Goal: Navigation & Orientation: Find specific page/section

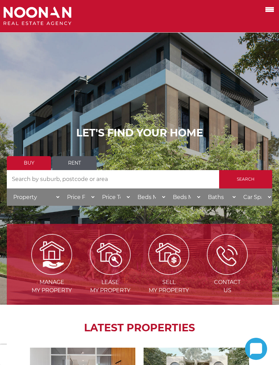
click at [267, 13] on label at bounding box center [260, 8] width 29 height 11
click at [0, 0] on input "checkbox" at bounding box center [0, 0] width 0 height 0
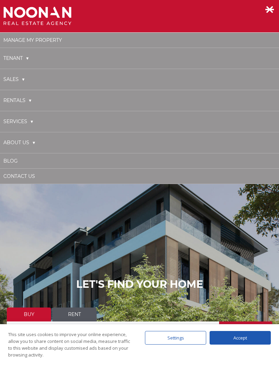
click at [270, 5] on label at bounding box center [260, 8] width 29 height 11
click at [0, 0] on input "checkbox" at bounding box center [0, 0] width 0 height 0
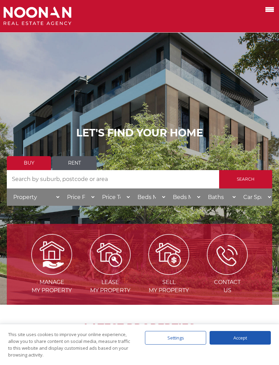
click at [270, 9] on span at bounding box center [269, 9] width 8 height 1
click at [0, 0] on input "checkbox" at bounding box center [0, 0] width 0 height 0
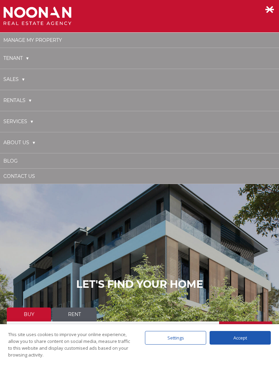
click at [32, 144] on link "About Us" at bounding box center [19, 143] width 32 height 14
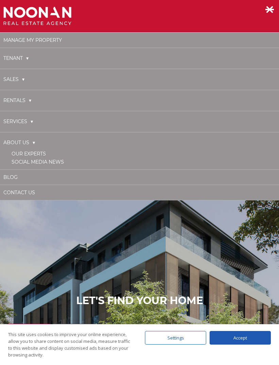
click at [24, 151] on link "Our Experts" at bounding box center [29, 154] width 34 height 6
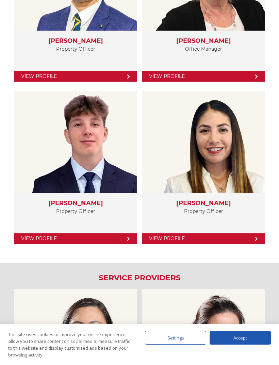
scroll to position [1543, 0]
